Goal: Register for event/course

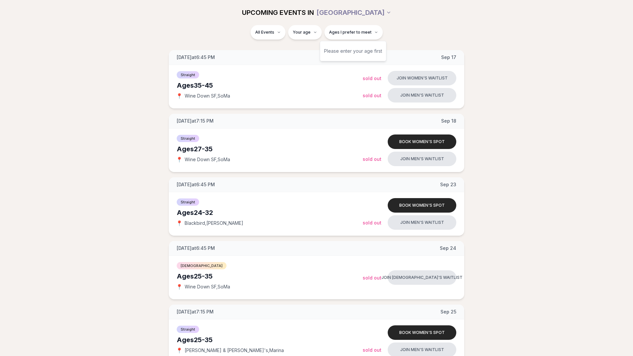
scroll to position [637, 0]
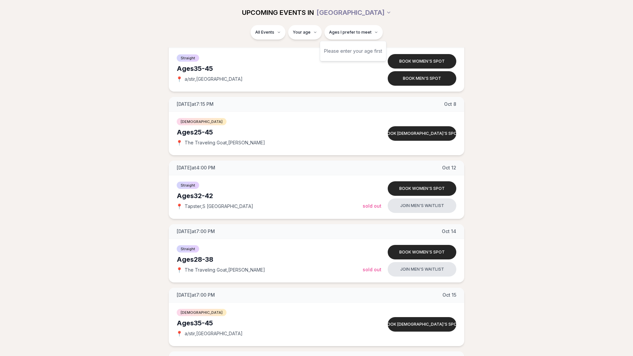
scroll to position [1226, 0]
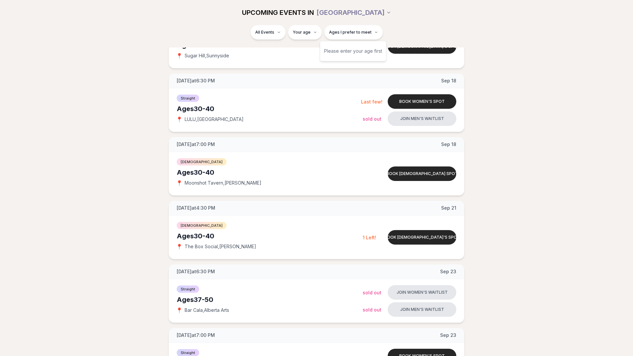
scroll to position [932, 0]
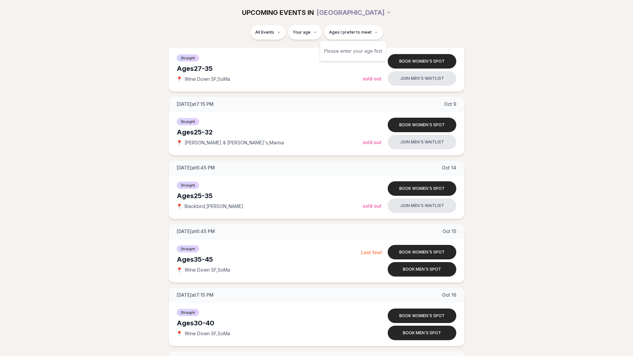
scroll to position [1226, 0]
